Goal: Information Seeking & Learning: Learn about a topic

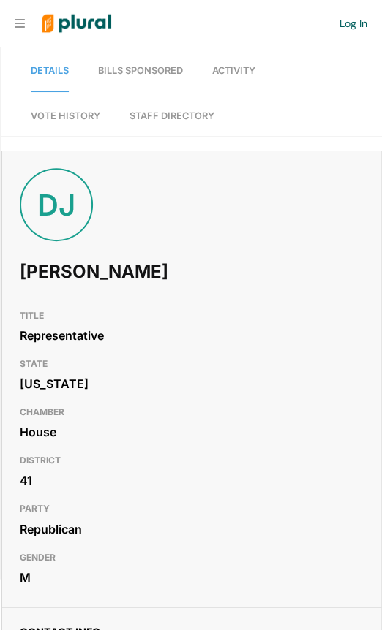
click at [153, 62] on link "Bills Sponsored" at bounding box center [140, 71] width 85 height 42
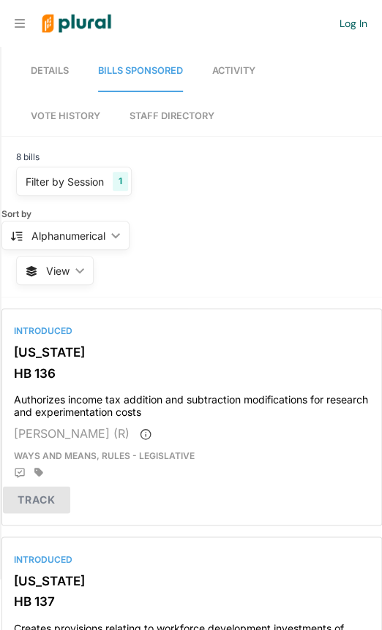
click at [65, 75] on span "Details" at bounding box center [50, 70] width 38 height 11
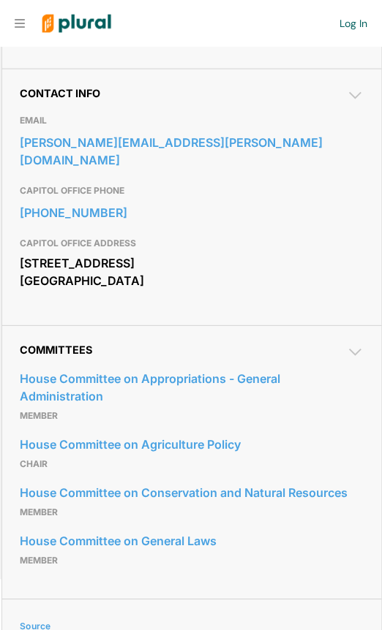
scroll to position [537, 0]
